Goal: Task Accomplishment & Management: Complete application form

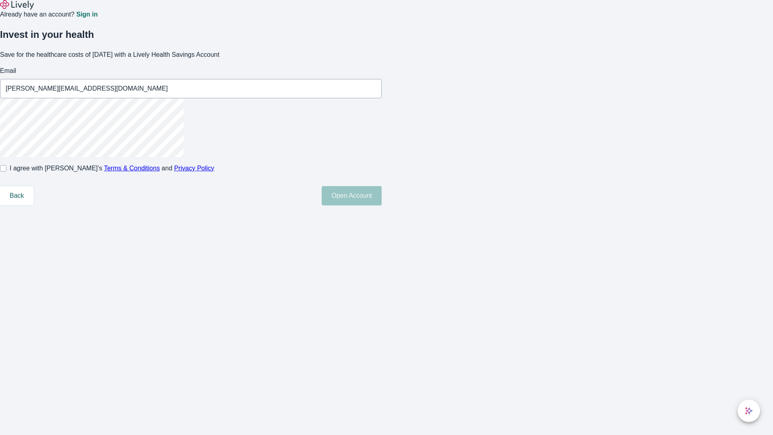
click at [6, 172] on input "I agree with Lively’s Terms & Conditions and Privacy Policy" at bounding box center [3, 168] width 6 height 6
checkbox input "true"
click at [382, 205] on button "Open Account" at bounding box center [352, 195] width 60 height 19
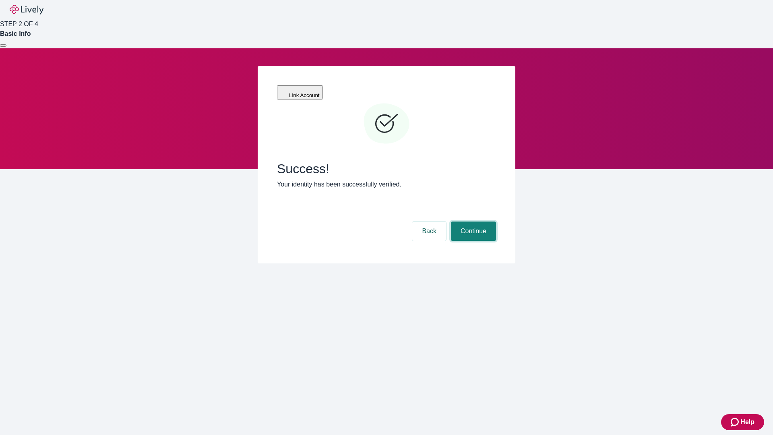
click at [472, 221] on button "Continue" at bounding box center [473, 230] width 45 height 19
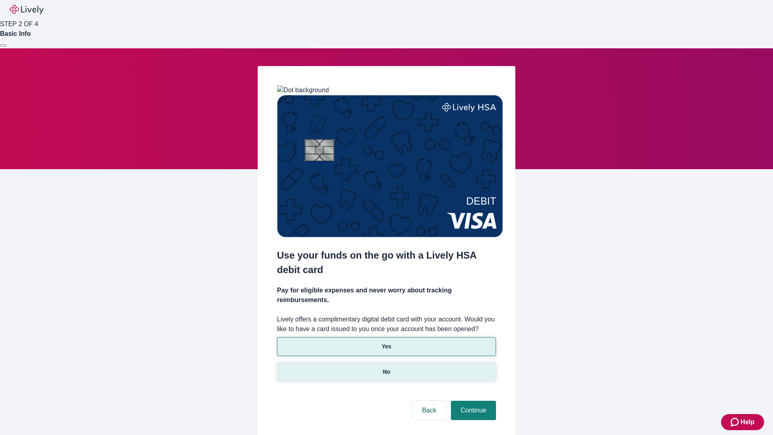
click at [386, 368] on p "No" at bounding box center [387, 372] width 8 height 8
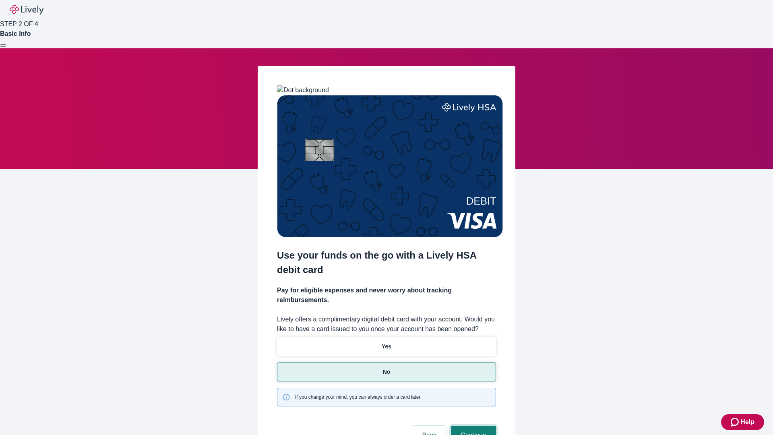
click at [472, 426] on button "Continue" at bounding box center [473, 435] width 45 height 19
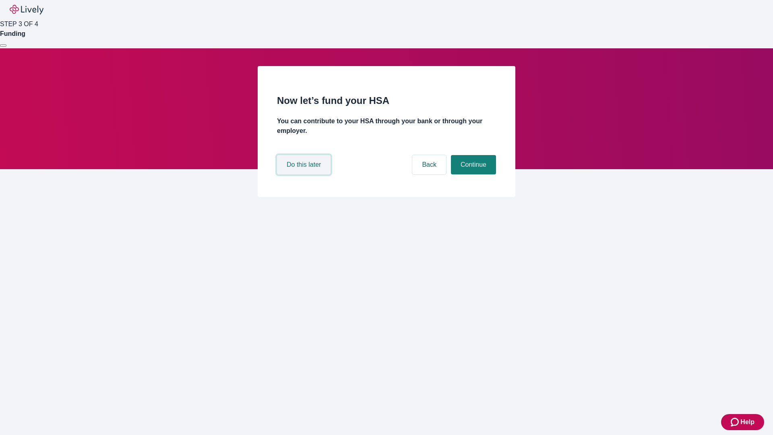
click at [305, 174] on button "Do this later" at bounding box center [304, 164] width 54 height 19
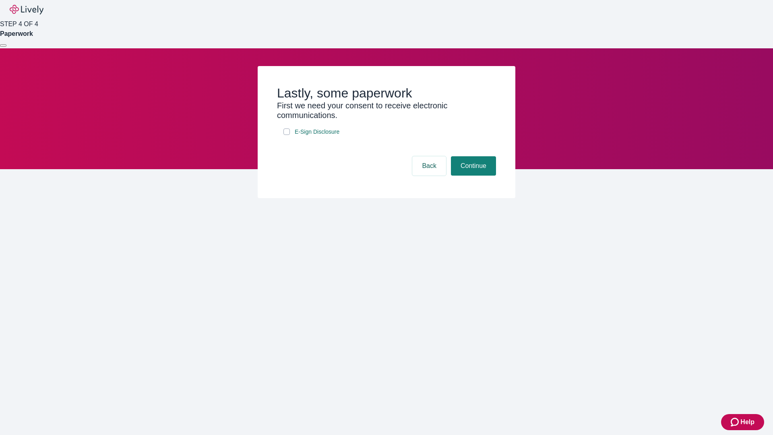
click at [287, 135] on input "E-Sign Disclosure" at bounding box center [286, 131] width 6 height 6
checkbox input "true"
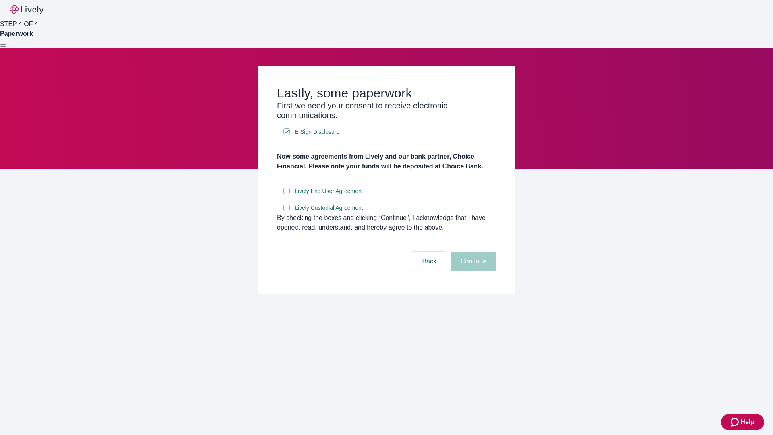
click at [287, 194] on input "Lively End User Agreement" at bounding box center [286, 191] width 6 height 6
checkbox input "true"
click at [287, 211] on input "Lively Custodial Agreement" at bounding box center [286, 208] width 6 height 6
checkbox input "true"
click at [472, 271] on button "Continue" at bounding box center [473, 261] width 45 height 19
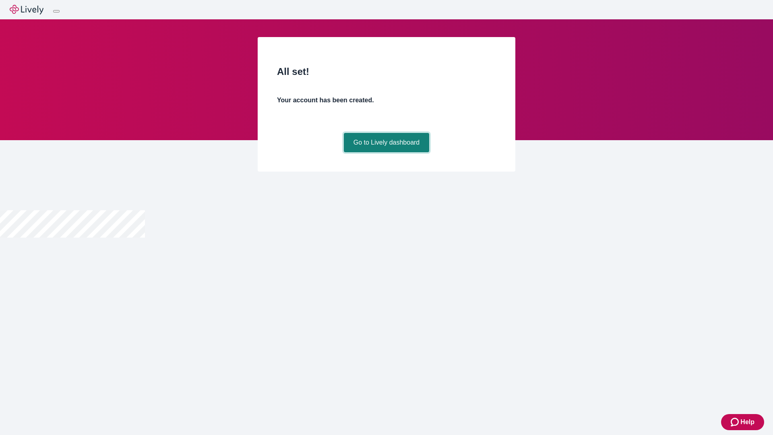
click at [386, 152] on link "Go to Lively dashboard" at bounding box center [387, 142] width 86 height 19
